Goal: Download file/media

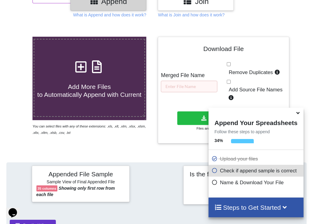
scroll to position [53, 0]
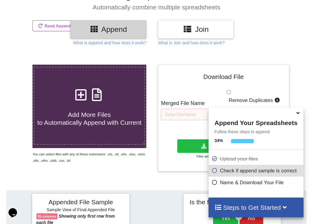
click at [298, 114] on icon at bounding box center [298, 111] width 6 height 5
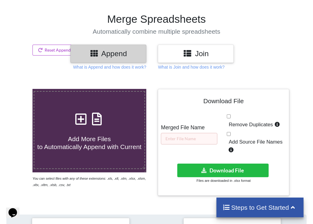
scroll to position [30, 0]
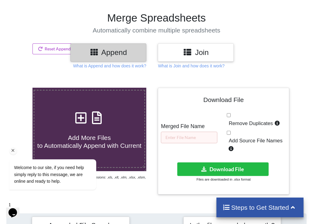
click at [12, 151] on icon "Chat attention grabber" at bounding box center [12, 149] width 5 height 5
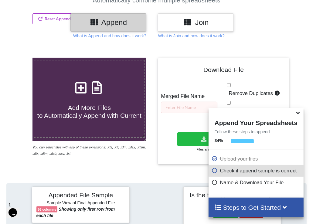
scroll to position [23, 0]
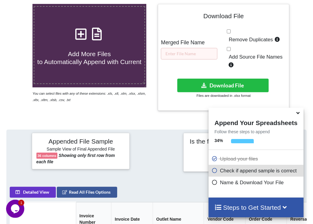
scroll to position [84, 0]
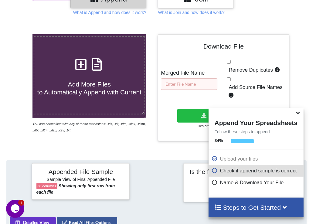
click at [178, 79] on input "text" at bounding box center [189, 84] width 56 height 12
type input "Food Panda"
click at [191, 109] on button "Download File" at bounding box center [223, 116] width 92 height 14
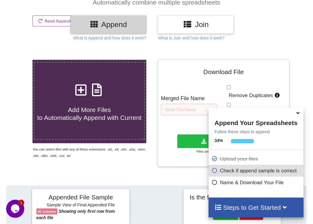
scroll to position [61, 0]
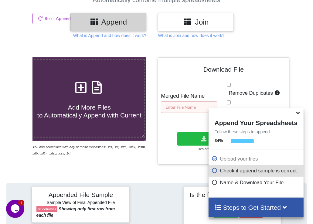
click at [178, 105] on input "text" at bounding box center [189, 107] width 56 height 12
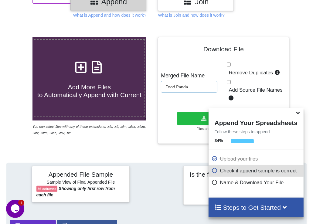
scroll to position [91, 0]
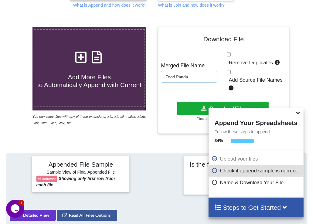
type input "Food Panda"
click at [191, 102] on button "Download File" at bounding box center [223, 109] width 92 height 14
